Goal: Check status: Check status

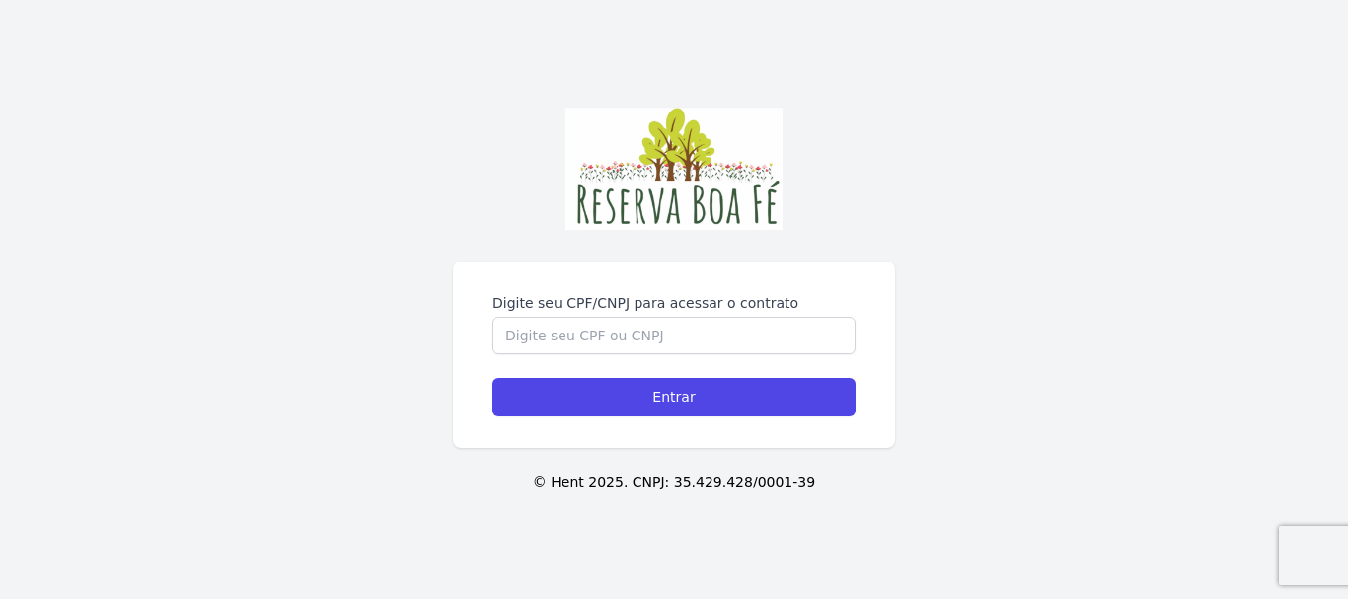
click at [703, 316] on div "Digite seu CPF/CNPJ para acessar o contrato" at bounding box center [674, 323] width 363 height 61
click at [703, 333] on input "Digite seu CPF/CNPJ para acessar o contrato" at bounding box center [674, 336] width 363 height 38
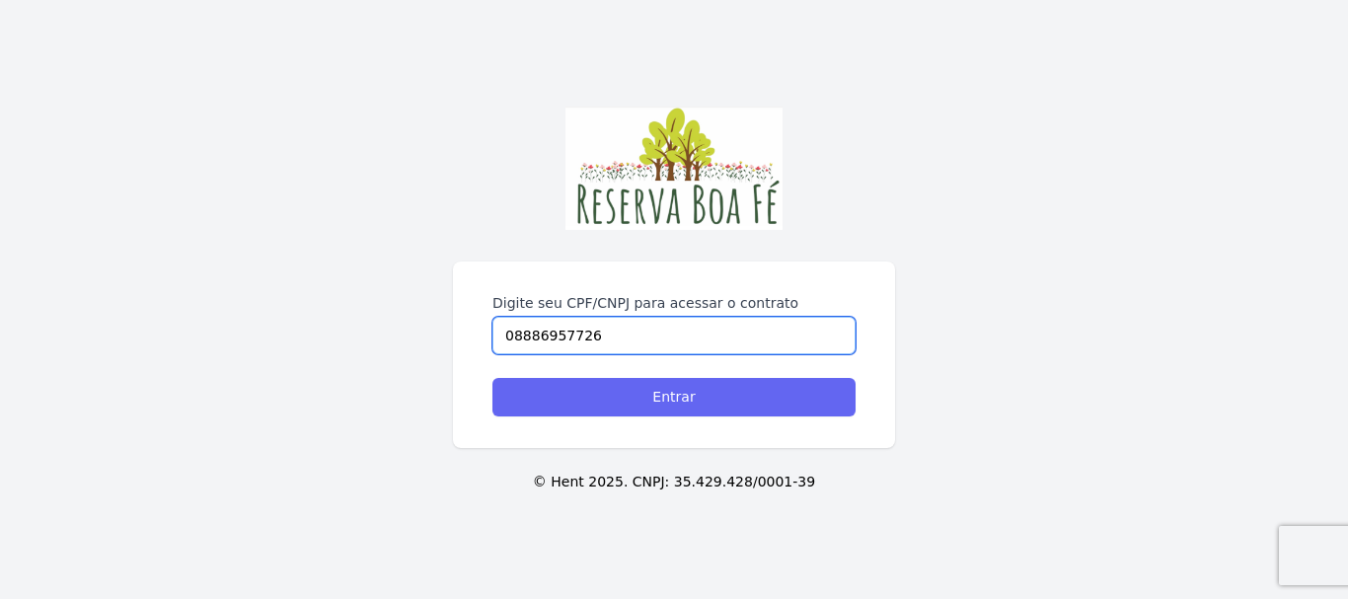
type input "08886957726"
click at [704, 407] on input "Entrar" at bounding box center [674, 397] width 363 height 38
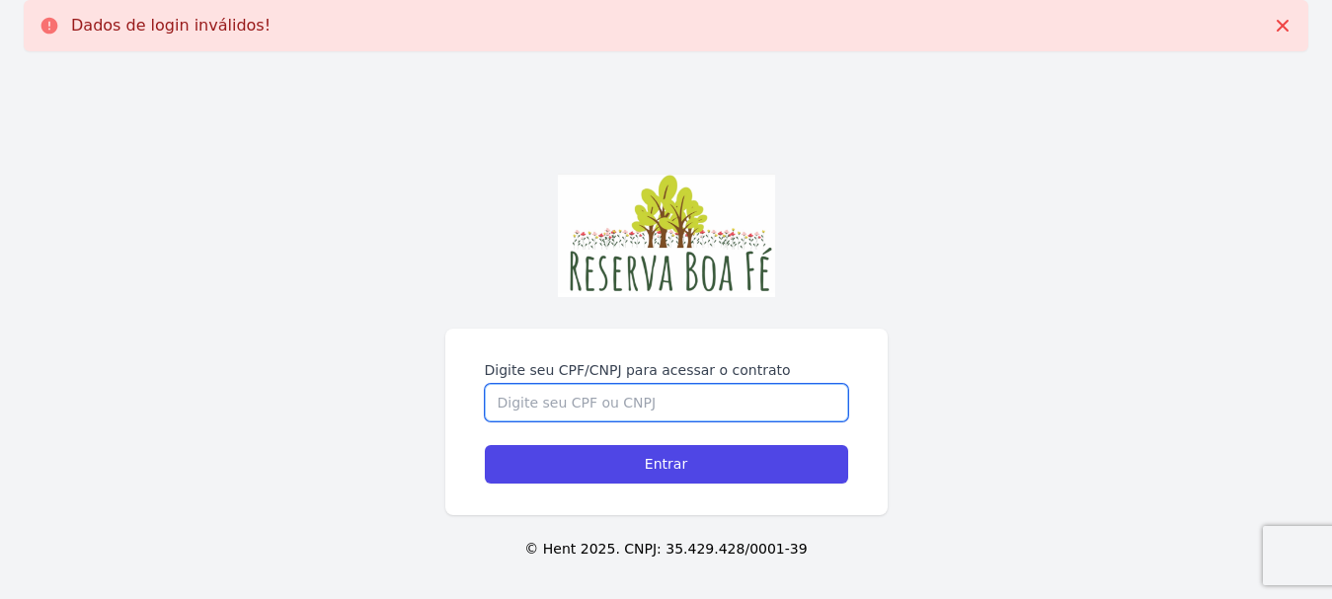
click at [662, 411] on input "Digite seu CPF/CNPJ para acessar o contrato" at bounding box center [666, 403] width 363 height 38
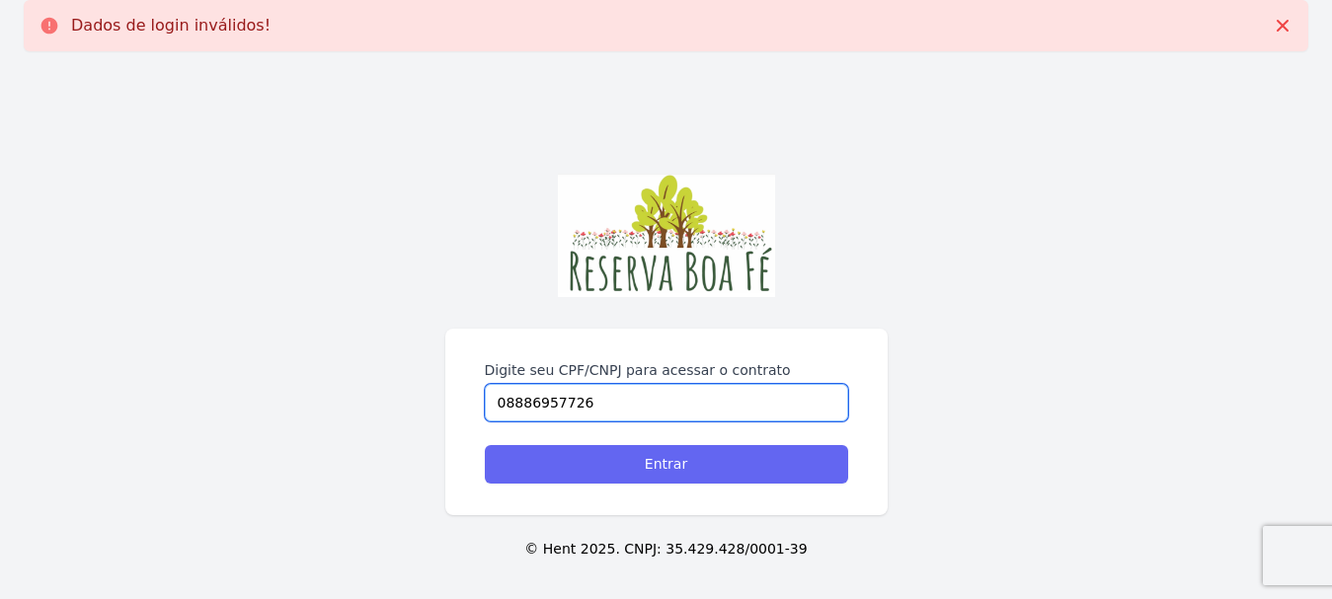
type input "08886957726"
click at [653, 458] on input "Entrar" at bounding box center [666, 464] width 363 height 38
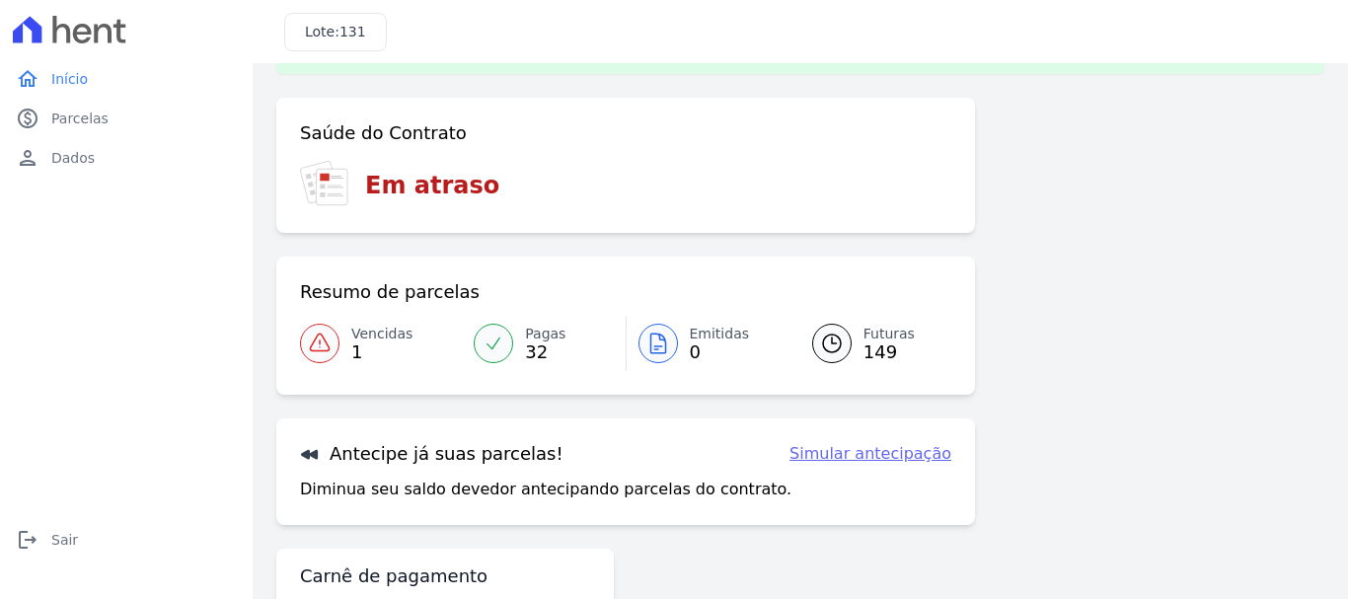
scroll to position [154, 0]
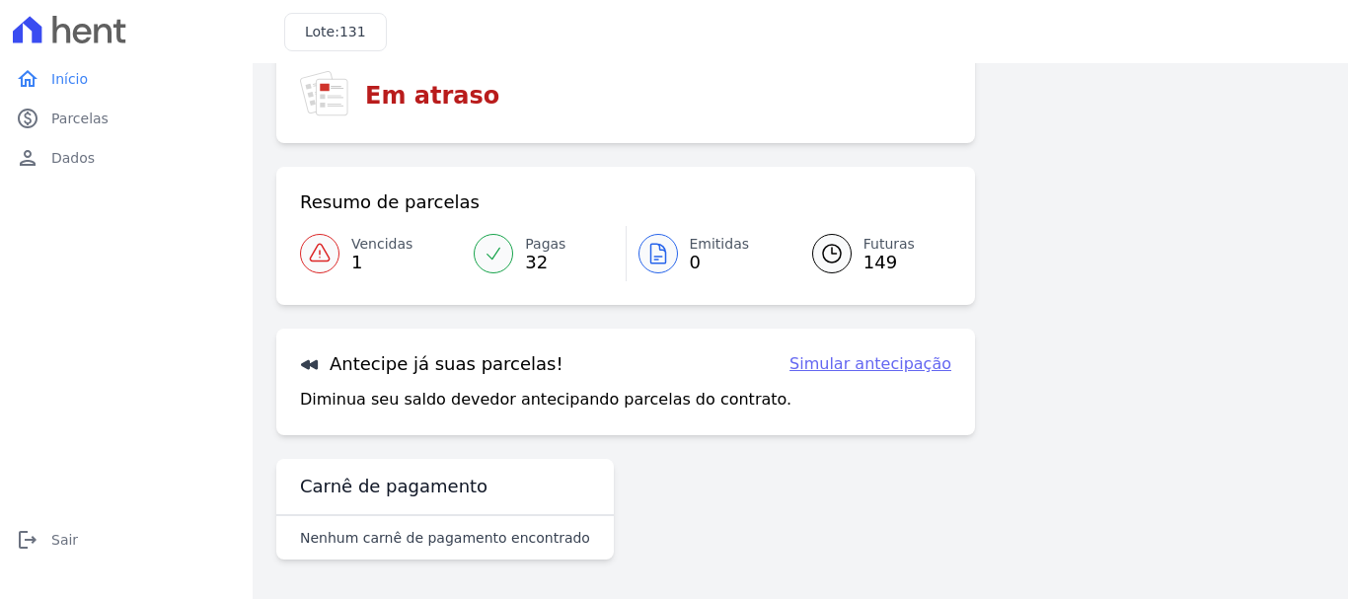
click at [516, 263] on link "Pagas 32" at bounding box center [543, 253] width 163 height 55
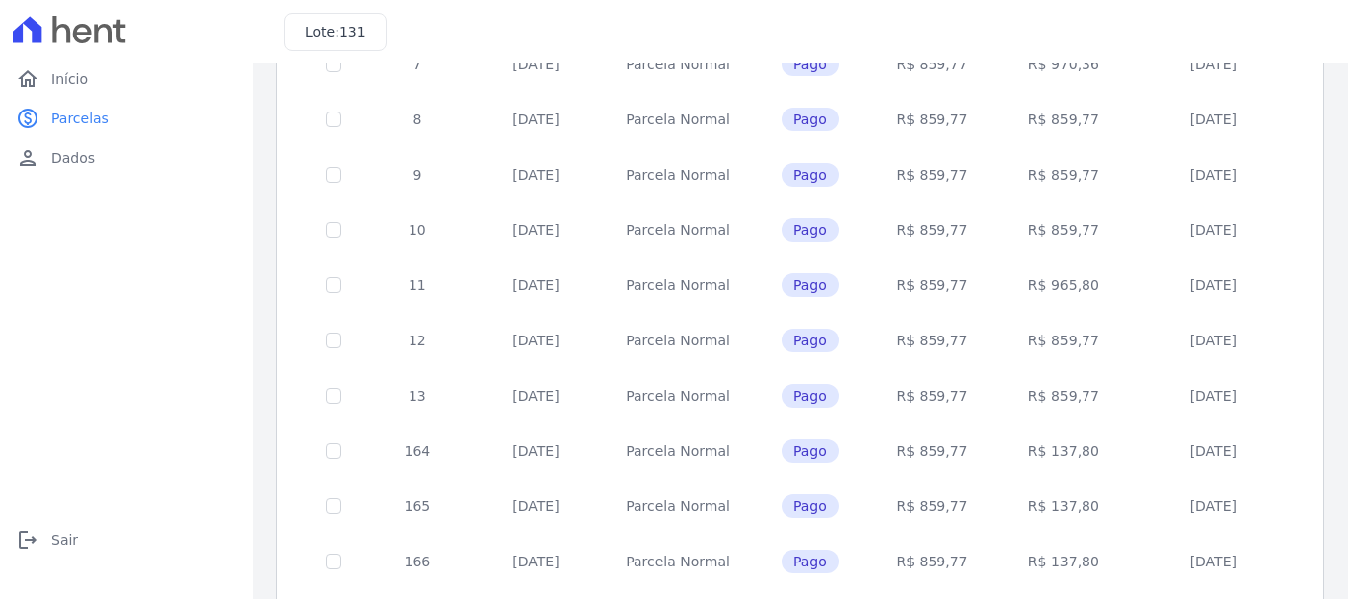
scroll to position [890, 0]
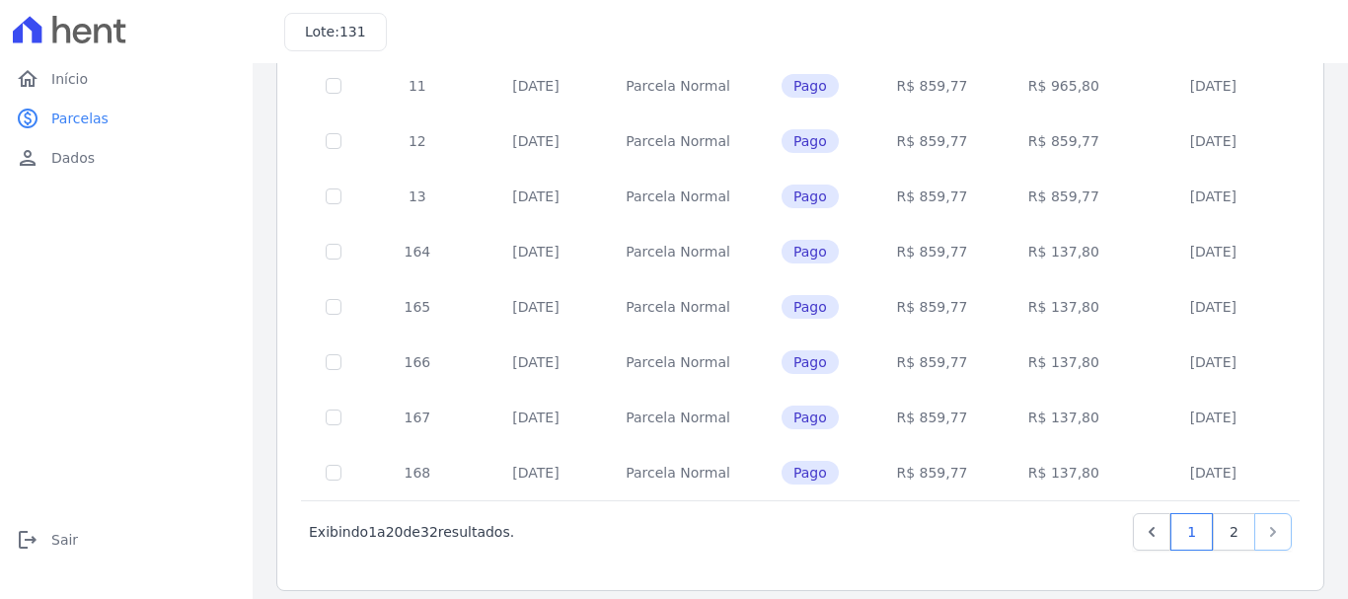
click at [1263, 522] on icon "Next" at bounding box center [1273, 532] width 20 height 20
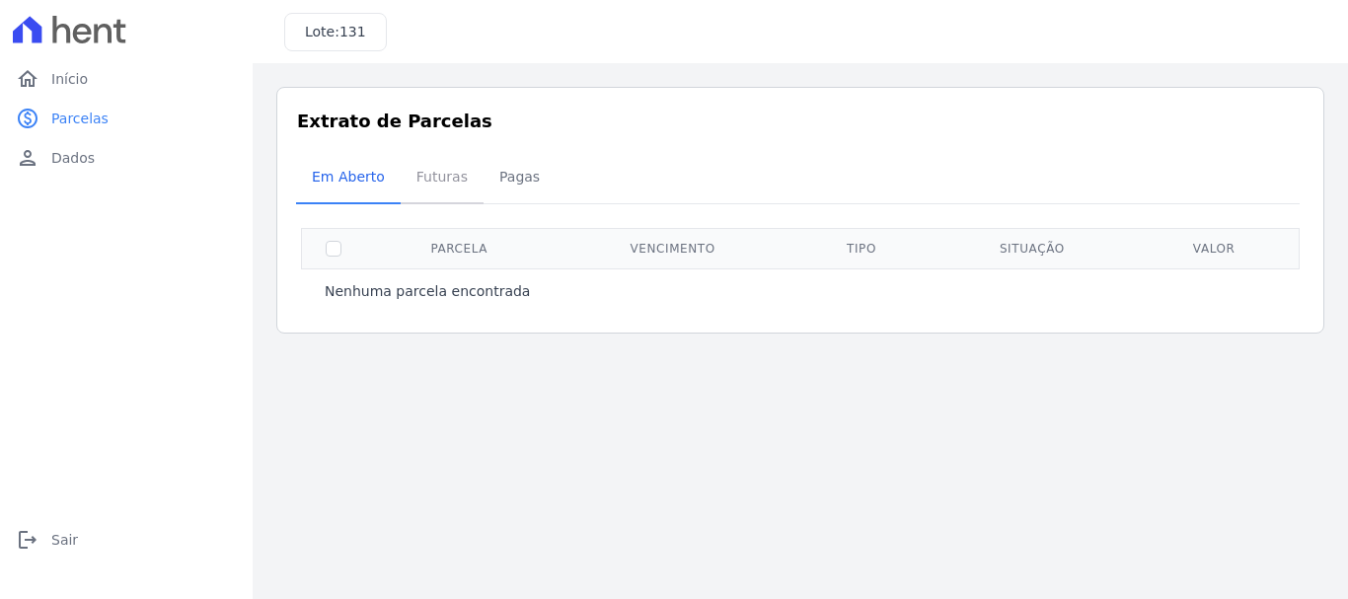
click at [441, 190] on span "Futuras" at bounding box center [442, 176] width 75 height 39
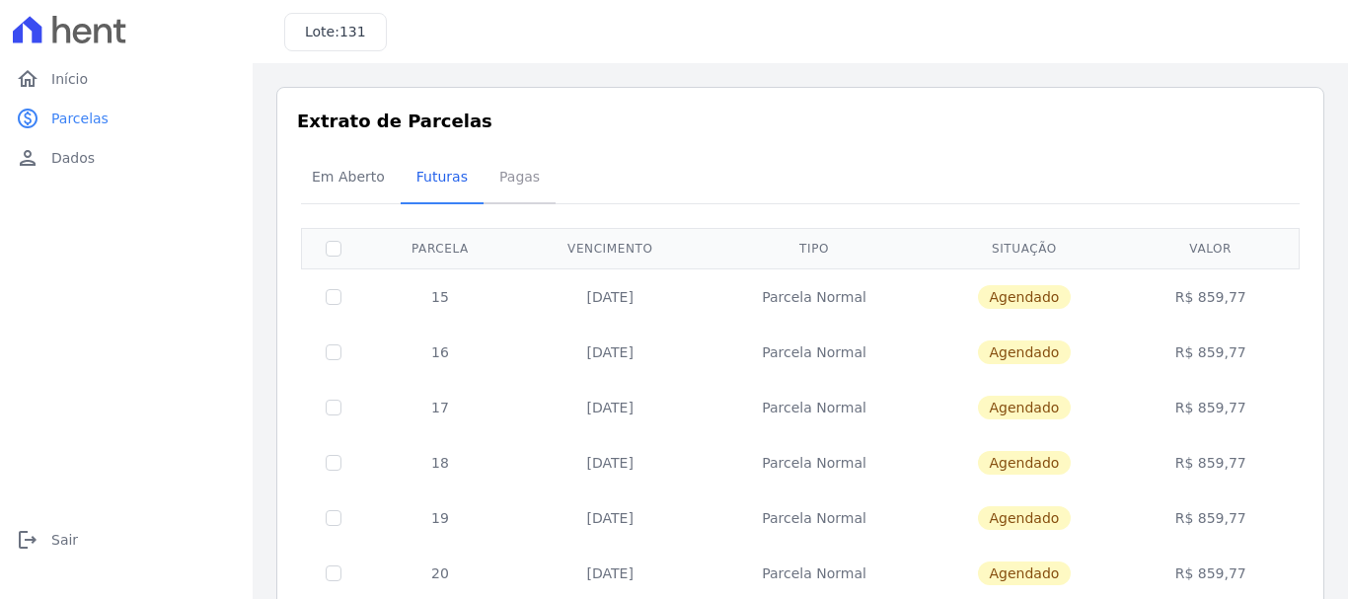
click at [497, 179] on span "Pagas" at bounding box center [520, 176] width 64 height 39
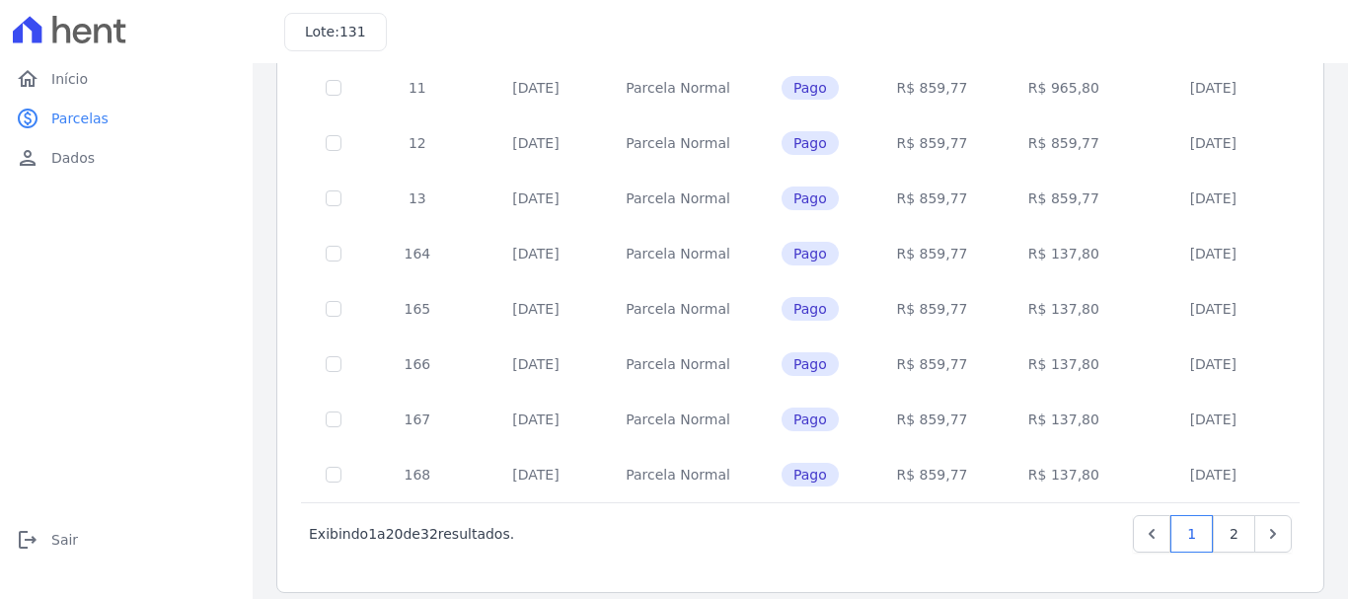
scroll to position [890, 0]
click at [1220, 514] on link "2" at bounding box center [1234, 532] width 42 height 38
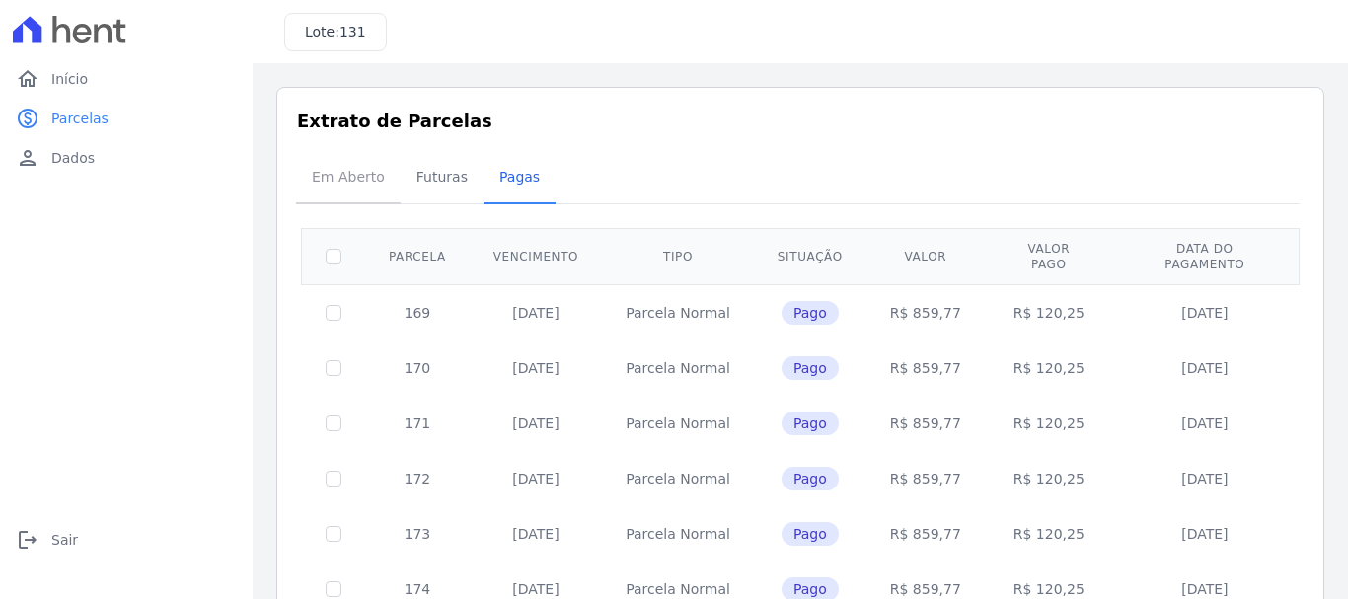
click at [352, 172] on span "Em Aberto" at bounding box center [348, 176] width 97 height 39
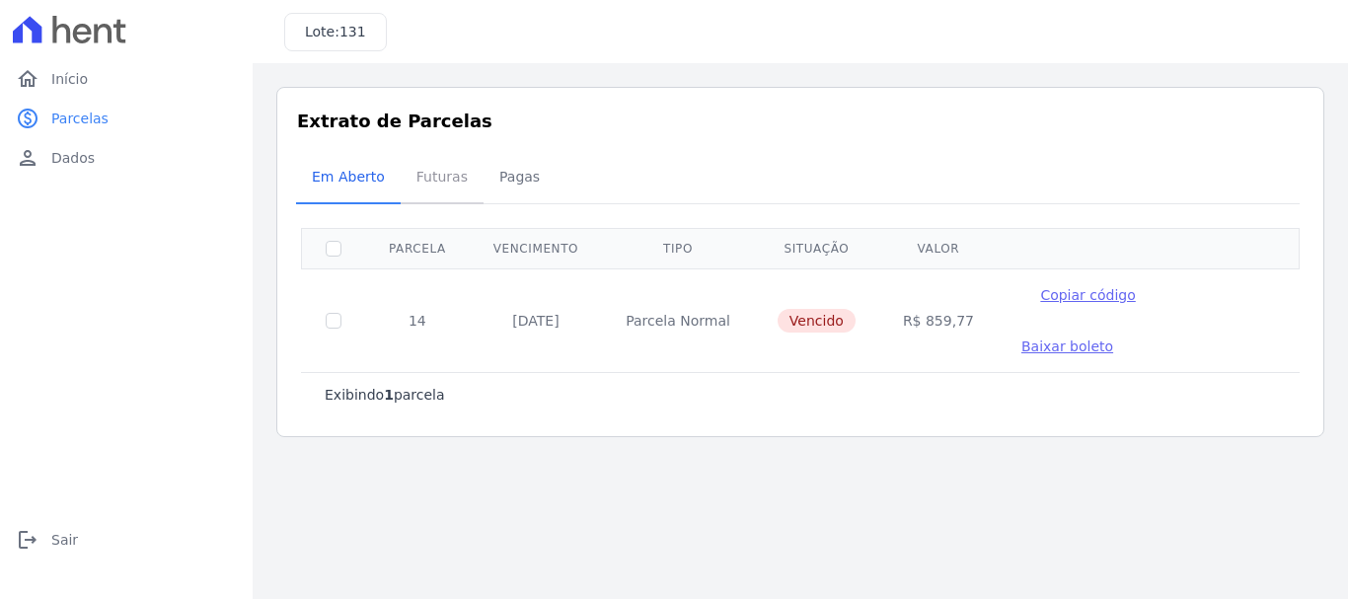
click at [458, 178] on span "Futuras" at bounding box center [442, 176] width 75 height 39
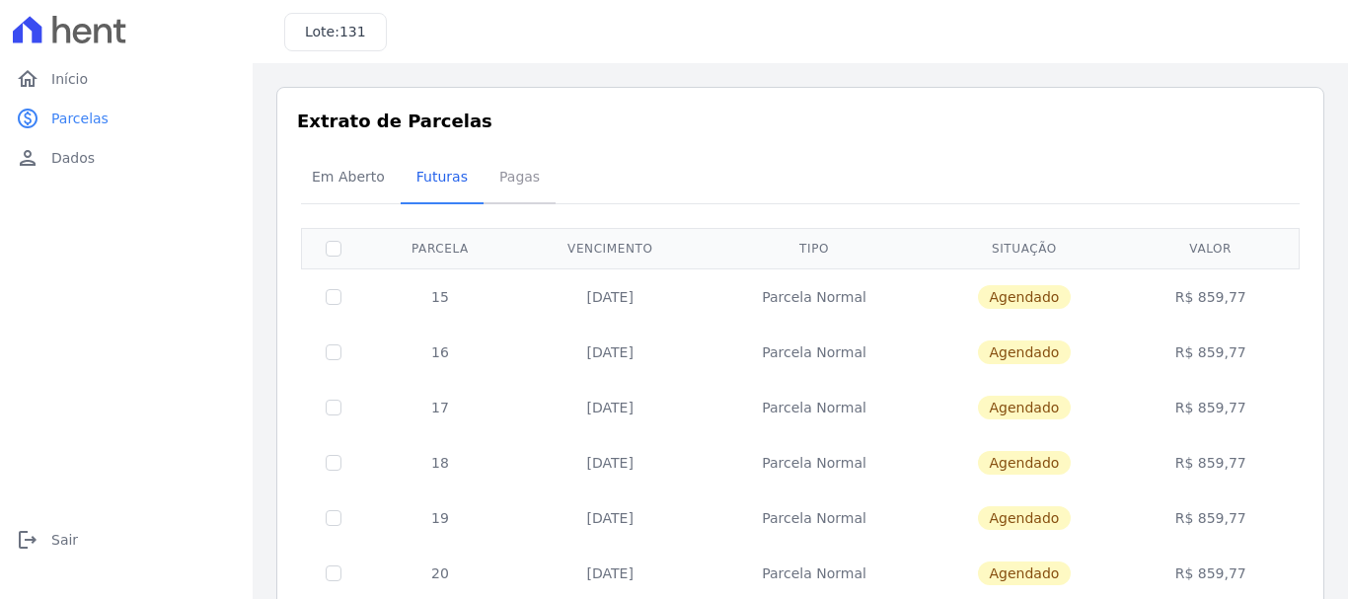
click at [512, 177] on span "Pagas" at bounding box center [520, 176] width 64 height 39
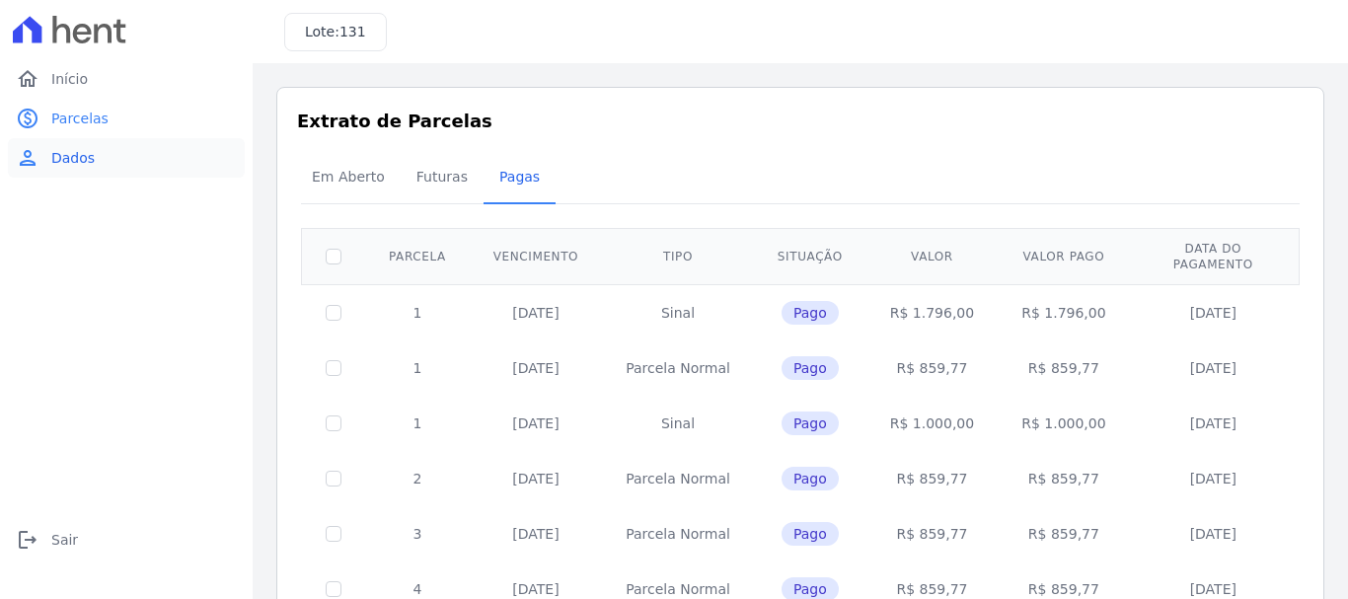
click at [100, 162] on link "person Dados" at bounding box center [126, 157] width 237 height 39
